Goal: Transaction & Acquisition: Download file/media

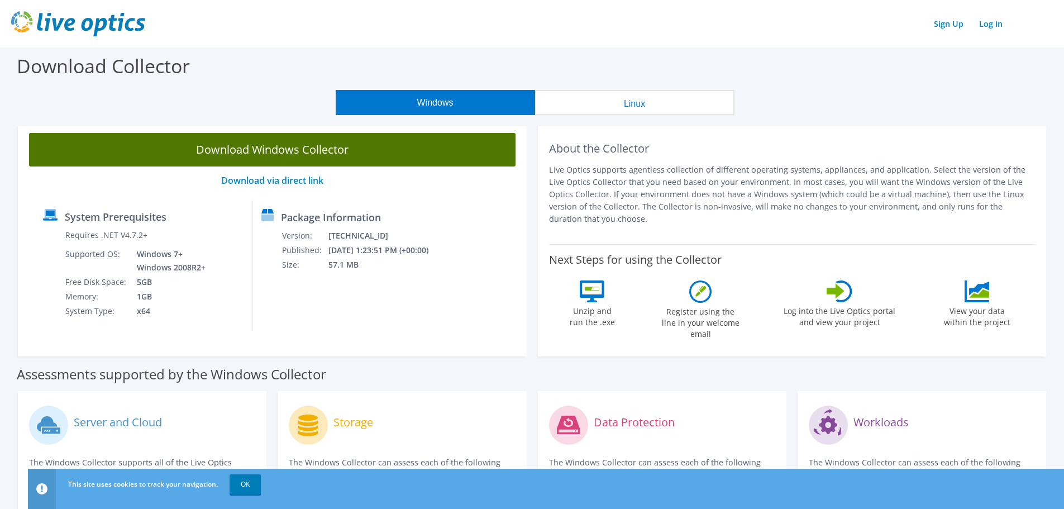
click at [299, 147] on link "Download Windows Collector" at bounding box center [272, 150] width 487 height 34
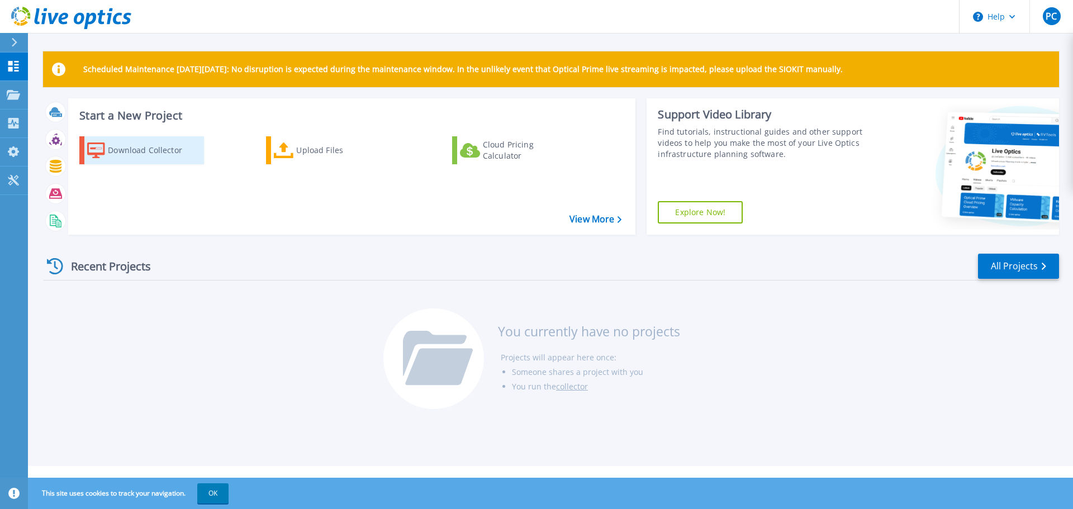
click at [139, 161] on div "Download Collector" at bounding box center [152, 150] width 89 height 22
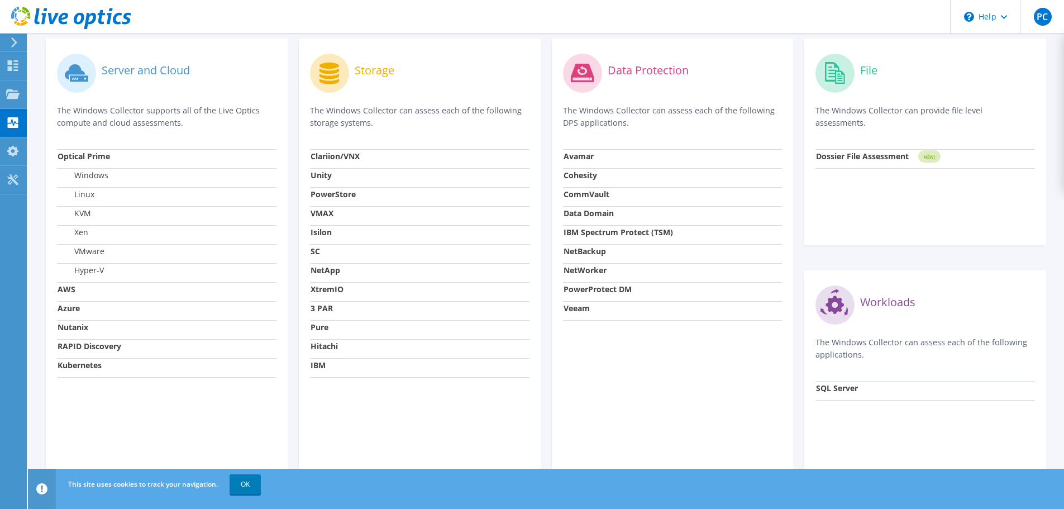
scroll to position [417, 0]
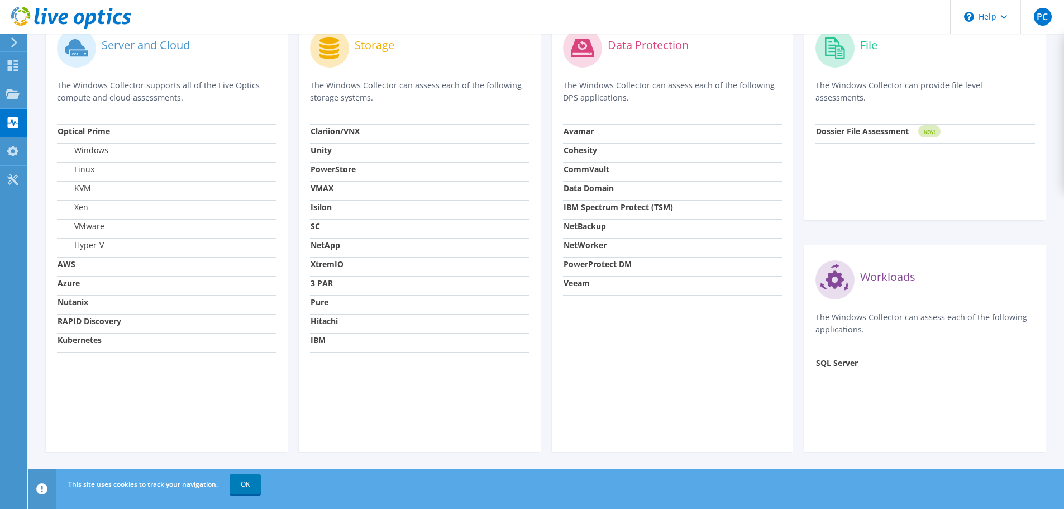
click at [97, 232] on label "VMware" at bounding box center [81, 226] width 47 height 11
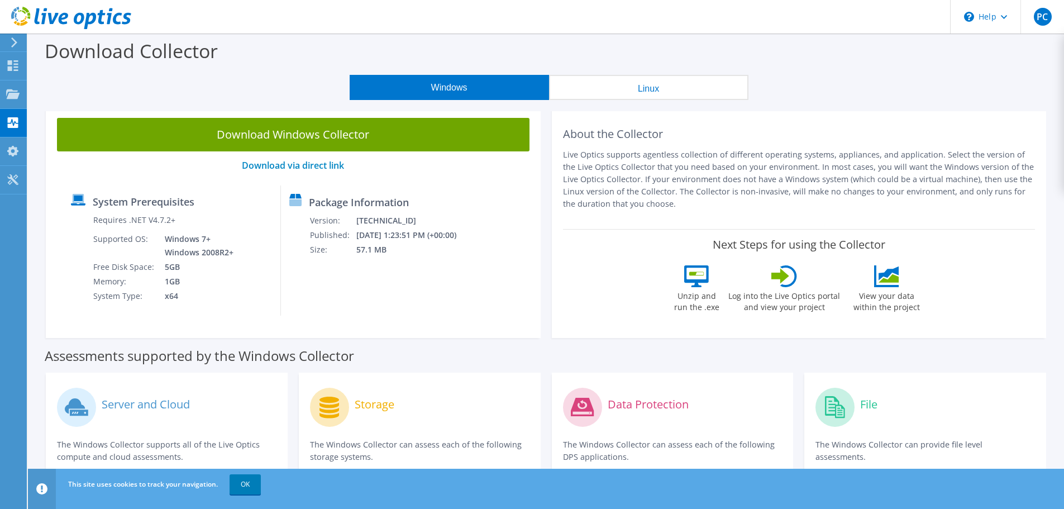
scroll to position [0, 0]
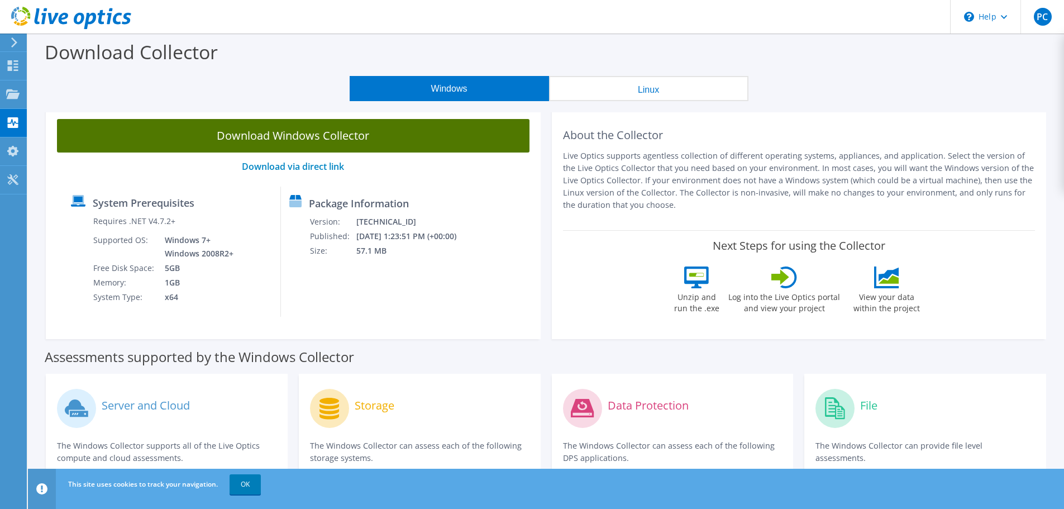
click at [302, 135] on link "Download Windows Collector" at bounding box center [293, 136] width 473 height 34
